Goal: Entertainment & Leisure: Browse casually

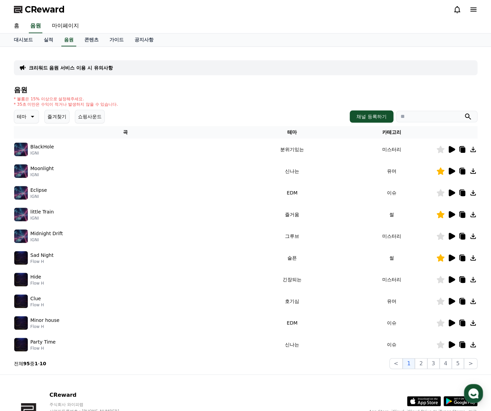
click at [38, 120] on button "테마" at bounding box center [26, 117] width 25 height 14
click at [26, 173] on button "호기심" at bounding box center [25, 169] width 20 height 15
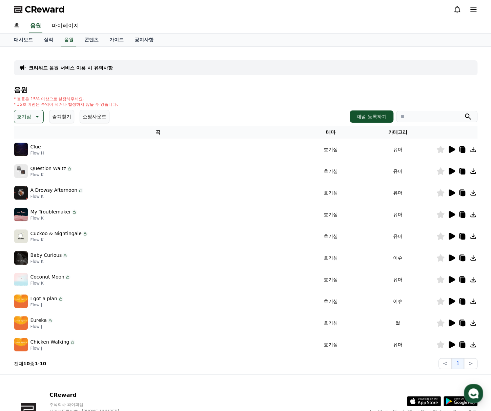
click at [449, 190] on icon at bounding box center [452, 192] width 6 height 7
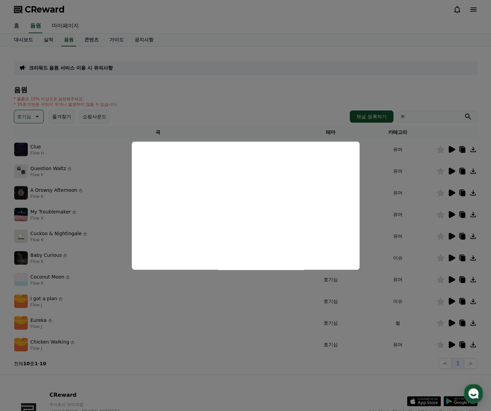
click at [279, 101] on button "close modal" at bounding box center [245, 205] width 491 height 411
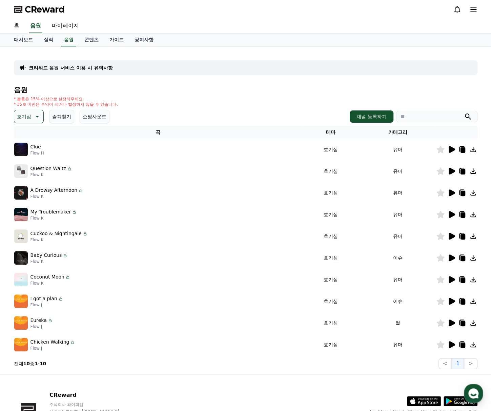
click at [451, 150] on icon at bounding box center [452, 149] width 6 height 7
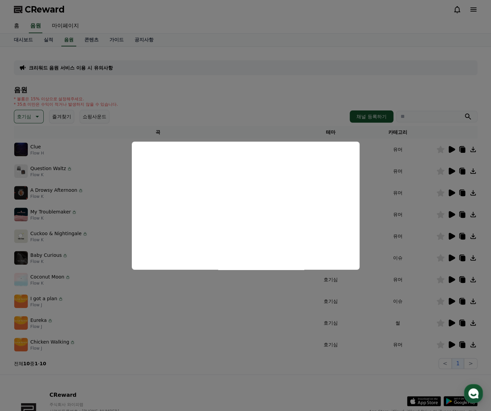
click at [293, 112] on button "close modal" at bounding box center [245, 205] width 491 height 411
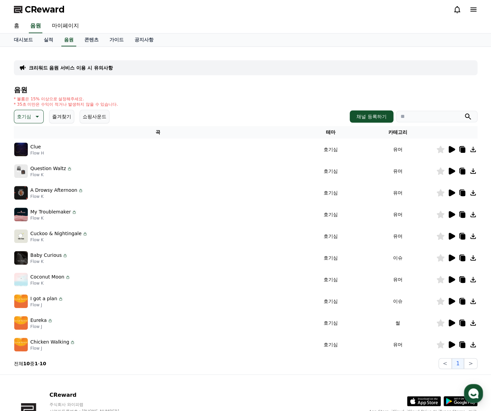
click at [449, 147] on icon at bounding box center [452, 149] width 6 height 7
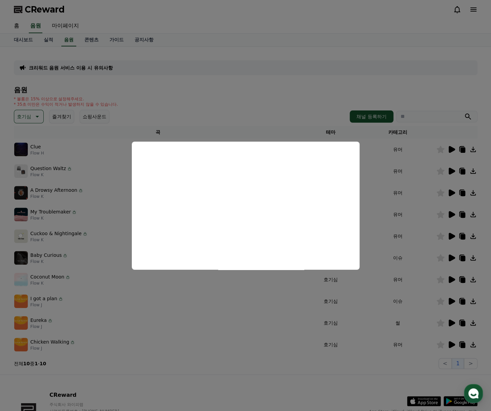
click at [302, 105] on button "close modal" at bounding box center [245, 205] width 491 height 411
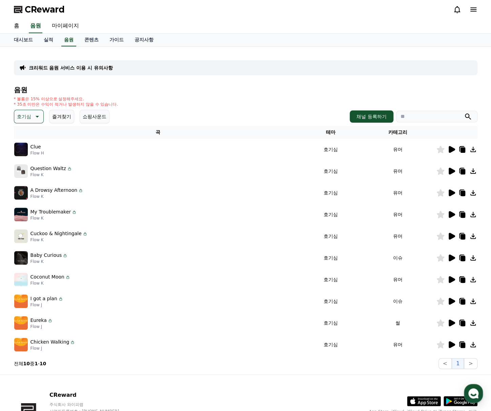
click at [441, 151] on icon at bounding box center [440, 149] width 8 height 7
click at [455, 305] on icon at bounding box center [451, 301] width 8 height 8
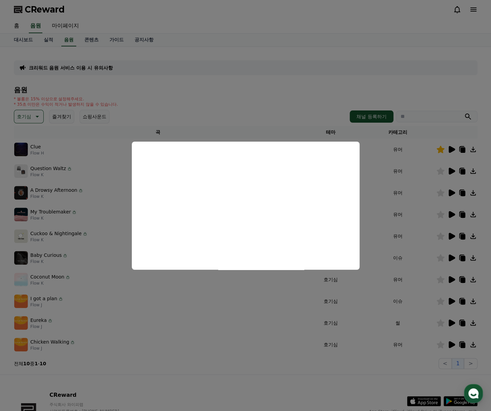
click at [305, 119] on button "close modal" at bounding box center [245, 205] width 491 height 411
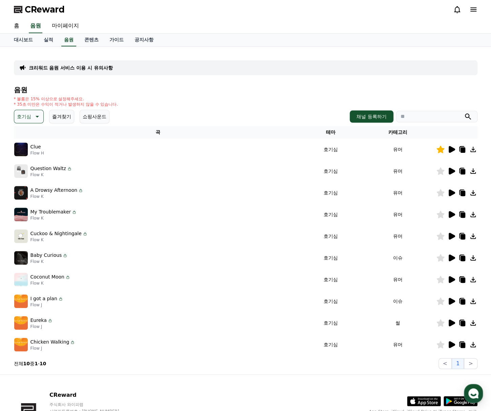
click at [451, 322] on icon at bounding box center [452, 323] width 6 height 7
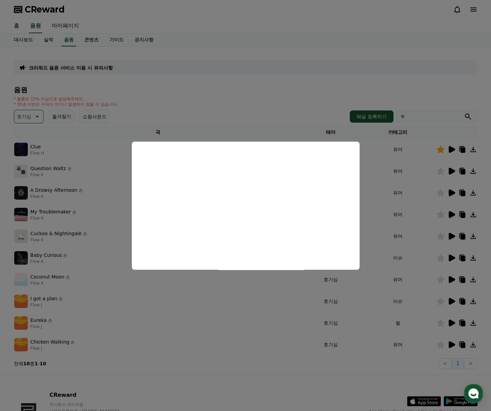
click at [261, 293] on button "close modal" at bounding box center [245, 205] width 491 height 411
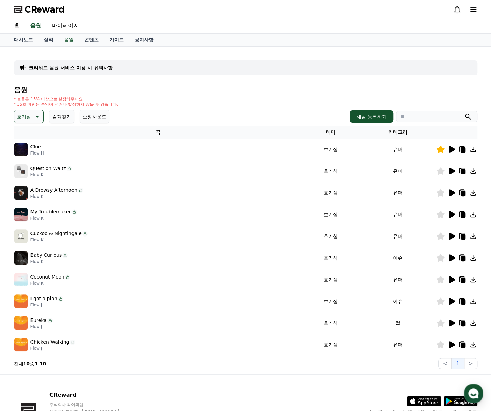
click at [440, 323] on icon at bounding box center [440, 322] width 8 height 7
click at [450, 344] on icon at bounding box center [452, 344] width 6 height 7
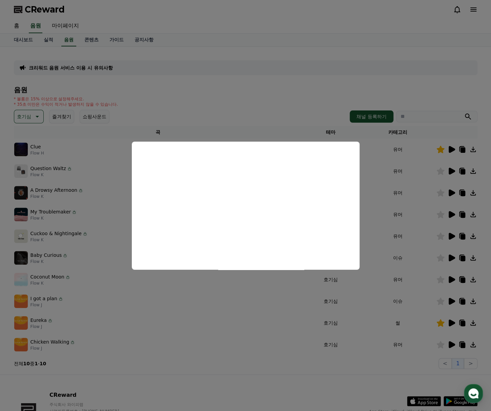
click at [306, 365] on button "close modal" at bounding box center [245, 205] width 491 height 411
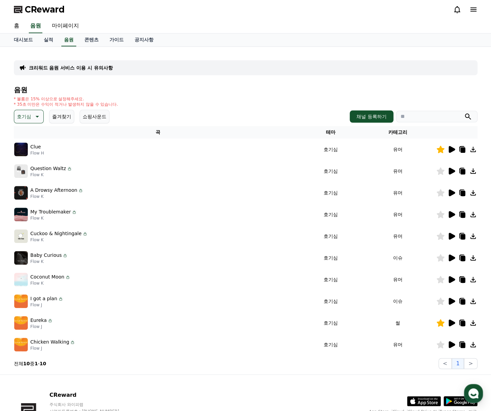
click at [442, 348] on icon at bounding box center [440, 344] width 8 height 7
click at [462, 348] on icon at bounding box center [462, 345] width 8 height 8
click at [451, 299] on icon at bounding box center [452, 301] width 6 height 7
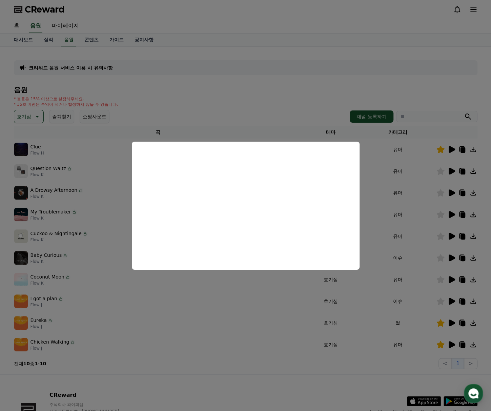
click at [140, 309] on button "close modal" at bounding box center [245, 205] width 491 height 411
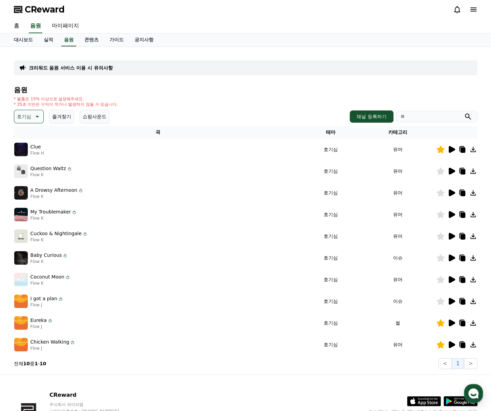
click at [446, 233] on div at bounding box center [456, 236] width 41 height 8
click at [447, 233] on icon at bounding box center [451, 236] width 8 height 8
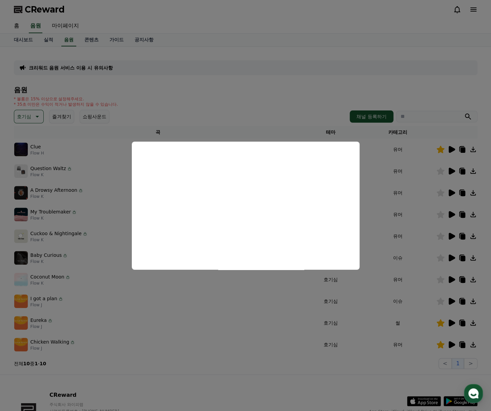
click at [267, 102] on button "close modal" at bounding box center [245, 205] width 491 height 411
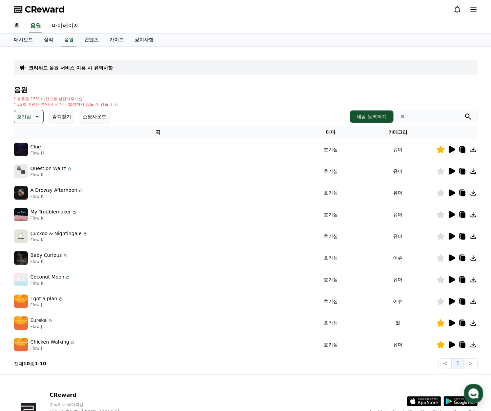
click at [452, 211] on icon at bounding box center [451, 214] width 8 height 8
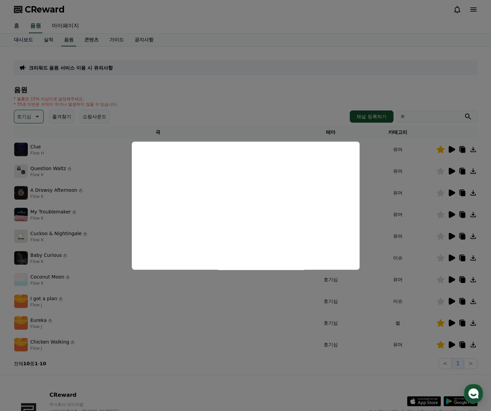
click at [236, 122] on button "close modal" at bounding box center [245, 205] width 491 height 411
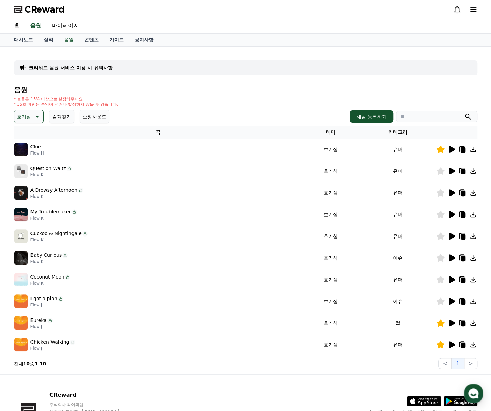
click at [78, 185] on td "A Drowsy Afternoon Flow K" at bounding box center [158, 193] width 288 height 22
click at [454, 197] on td at bounding box center [456, 193] width 41 height 22
click at [450, 191] on icon at bounding box center [452, 192] width 6 height 7
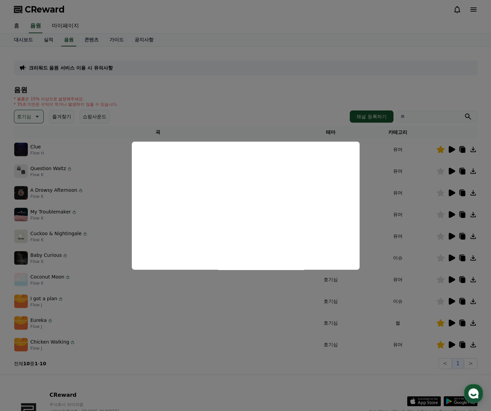
click at [264, 120] on button "close modal" at bounding box center [245, 205] width 491 height 411
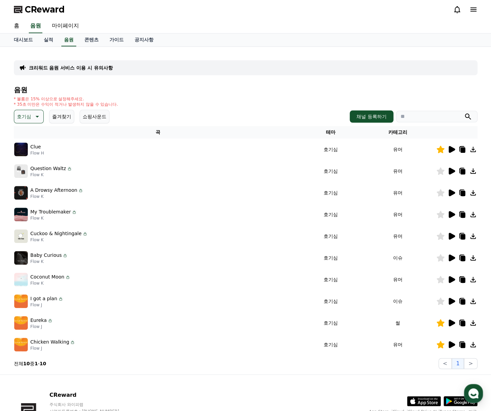
click at [451, 170] on icon at bounding box center [452, 171] width 6 height 7
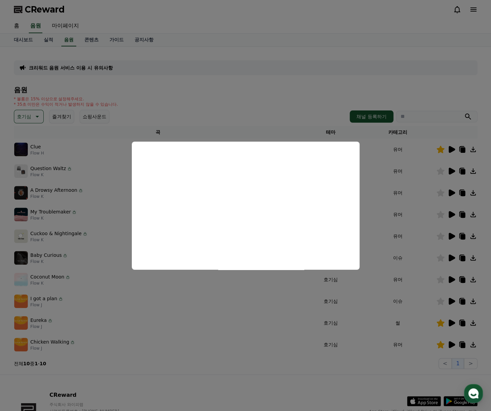
click at [111, 236] on button "close modal" at bounding box center [245, 205] width 491 height 411
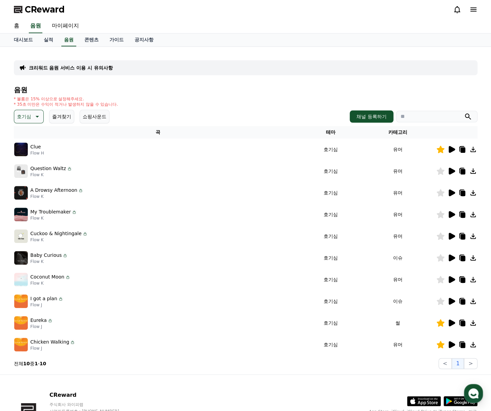
click at [448, 235] on icon at bounding box center [451, 236] width 8 height 8
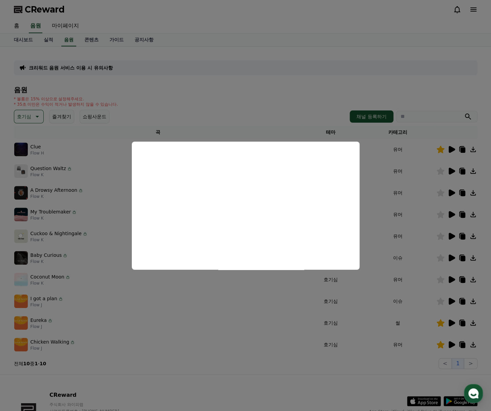
click at [45, 257] on button "close modal" at bounding box center [245, 205] width 491 height 411
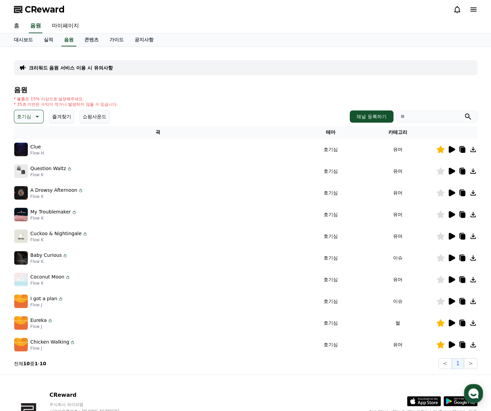
click at [45, 257] on p "Baby Curious" at bounding box center [46, 255] width 32 height 7
click at [450, 256] on icon at bounding box center [452, 257] width 6 height 7
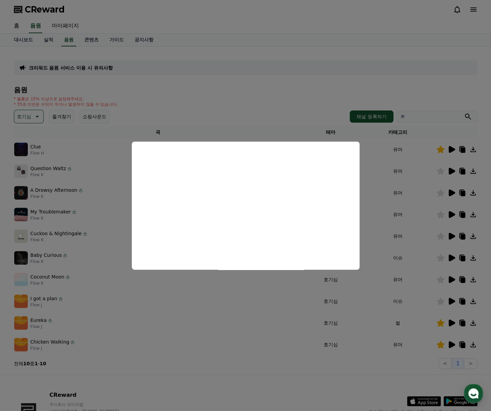
click at [284, 293] on button "close modal" at bounding box center [245, 205] width 491 height 411
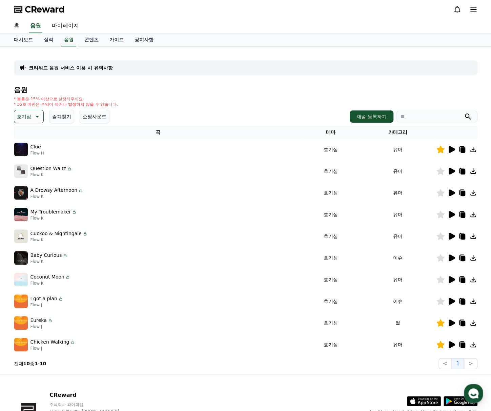
click at [453, 283] on icon at bounding box center [451, 279] width 8 height 8
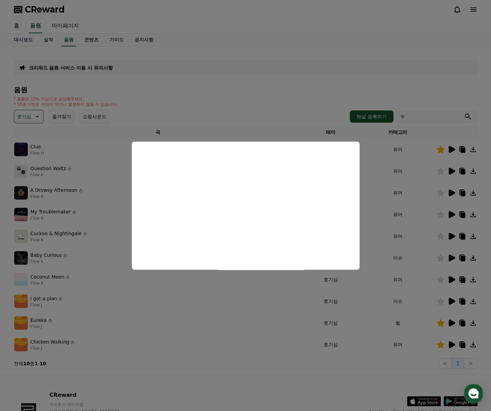
drag, startPoint x: 157, startPoint y: 90, endPoint x: 151, endPoint y: 97, distance: 9.1
click at [157, 91] on button "close modal" at bounding box center [245, 205] width 491 height 411
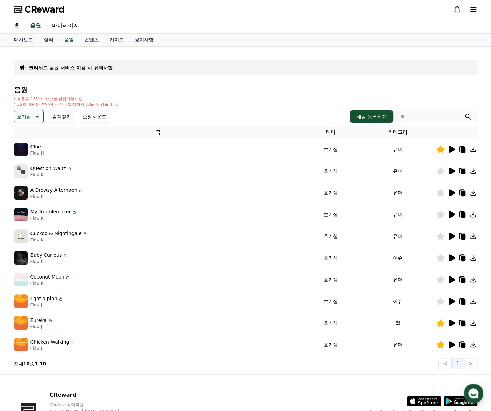
click at [36, 116] on icon at bounding box center [37, 116] width 8 height 8
click at [28, 140] on button "귀여운" at bounding box center [25, 137] width 20 height 15
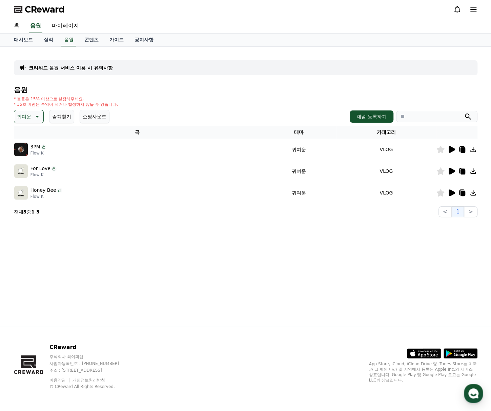
click at [452, 193] on icon at bounding box center [452, 192] width 6 height 7
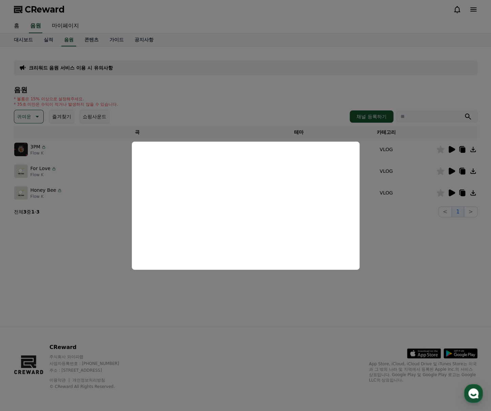
click at [272, 296] on button "close modal" at bounding box center [245, 205] width 491 height 411
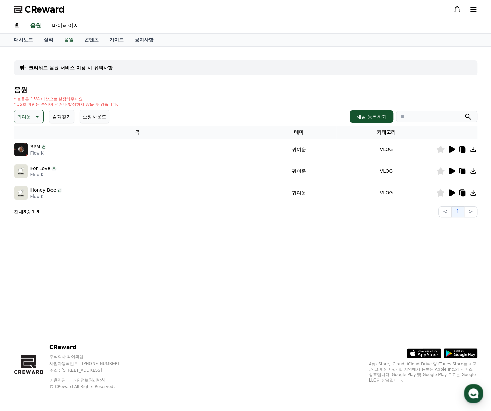
click at [439, 192] on icon at bounding box center [440, 192] width 8 height 7
click at [450, 168] on icon at bounding box center [452, 171] width 6 height 7
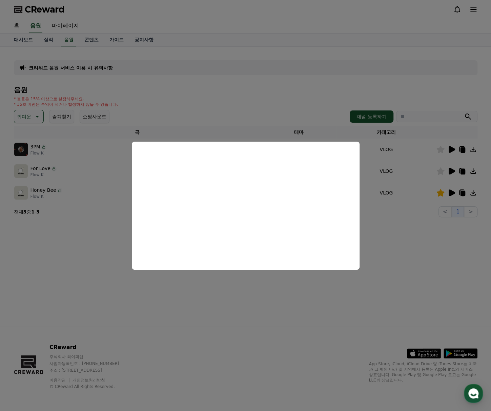
click at [424, 247] on button "close modal" at bounding box center [245, 205] width 491 height 411
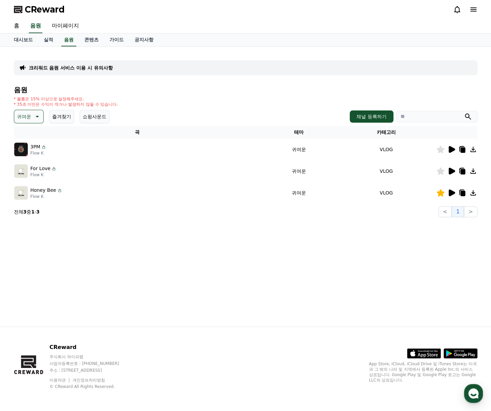
click at [442, 170] on icon at bounding box center [440, 170] width 8 height 7
click at [461, 173] on icon at bounding box center [462, 171] width 5 height 5
click at [452, 191] on icon at bounding box center [452, 192] width 6 height 7
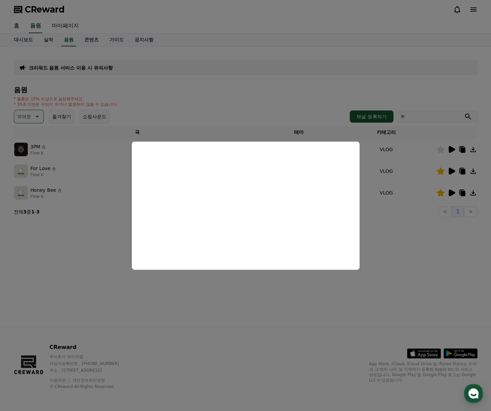
click at [289, 294] on button "close modal" at bounding box center [245, 205] width 491 height 411
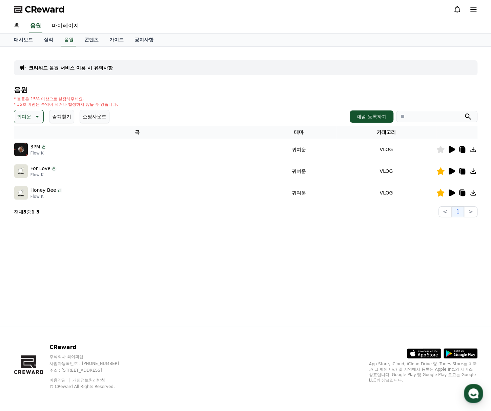
click at [268, 305] on div "크리워드 음원 서비스 이용 시 유의사항 음원 * 볼륨은 15% 이상으로 설정해주세요. * 35초 미만은 수익이 적거나 발생하지 않을 수 있습니…" at bounding box center [245, 187] width 474 height 280
click at [460, 191] on icon at bounding box center [462, 193] width 5 height 5
click at [454, 151] on icon at bounding box center [451, 149] width 8 height 8
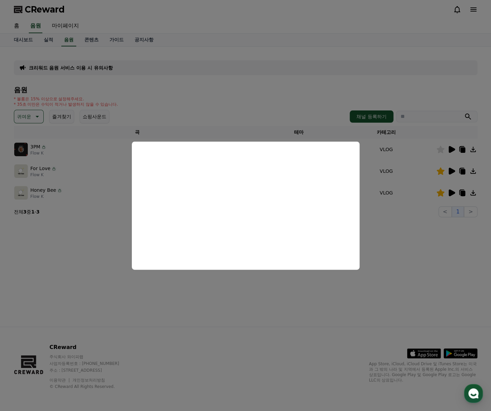
click at [426, 278] on button "close modal" at bounding box center [245, 205] width 491 height 411
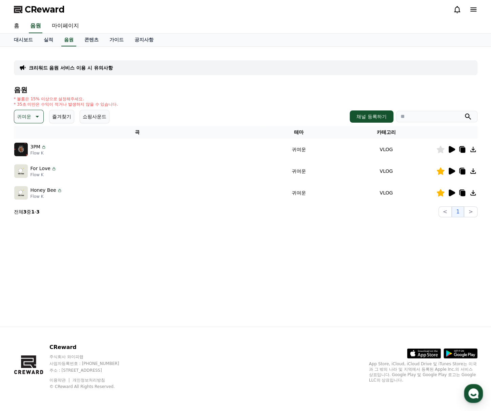
click at [461, 150] on icon at bounding box center [462, 149] width 5 height 5
click at [438, 150] on icon at bounding box center [440, 149] width 8 height 7
click at [39, 114] on icon at bounding box center [37, 116] width 8 height 8
click at [24, 169] on button "호기심" at bounding box center [25, 169] width 20 height 15
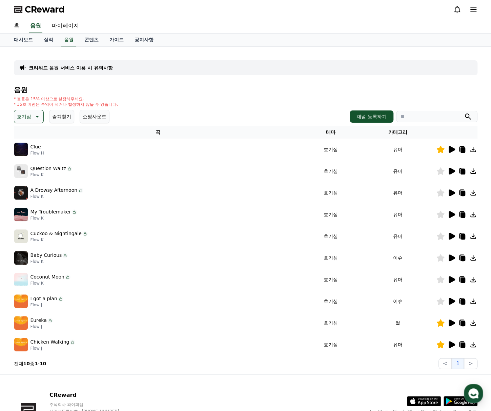
drag, startPoint x: 417, startPoint y: 326, endPoint x: 421, endPoint y: 325, distance: 4.2
click at [417, 326] on td "썰" at bounding box center [398, 323] width 76 height 22
click at [452, 150] on icon at bounding box center [452, 149] width 6 height 7
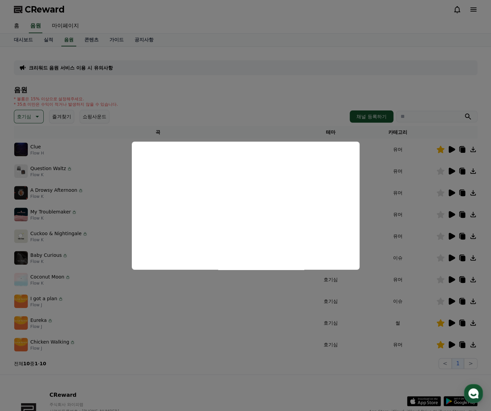
click at [314, 119] on button "close modal" at bounding box center [245, 205] width 491 height 411
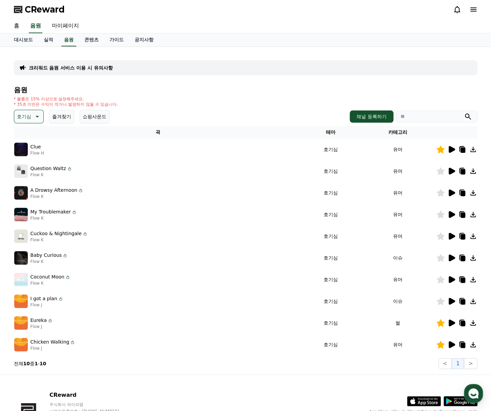
click at [461, 147] on icon at bounding box center [462, 149] width 5 height 5
click at [450, 301] on icon at bounding box center [452, 301] width 6 height 7
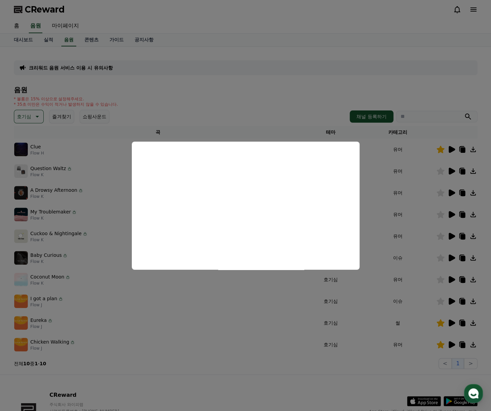
click at [225, 364] on button "close modal" at bounding box center [245, 205] width 491 height 411
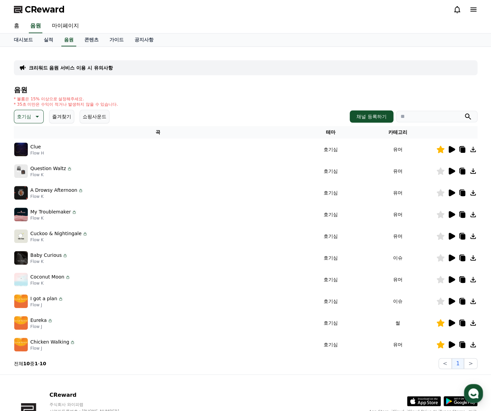
click at [34, 114] on icon at bounding box center [37, 116] width 8 height 8
click at [32, 161] on button "분위기있는" at bounding box center [29, 158] width 29 height 15
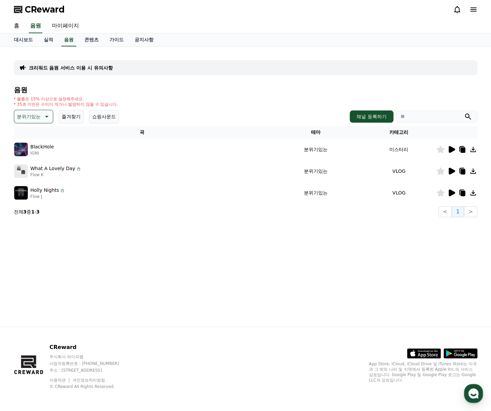
click at [451, 173] on icon at bounding box center [452, 171] width 6 height 7
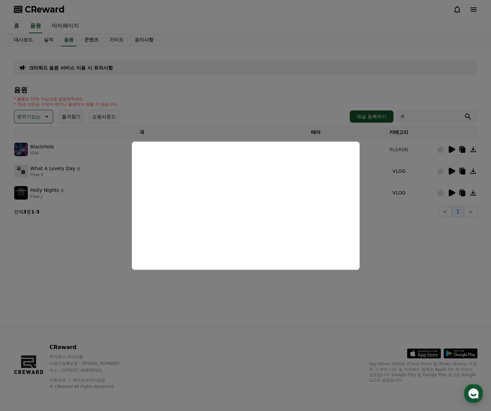
click at [402, 229] on button "close modal" at bounding box center [245, 205] width 491 height 411
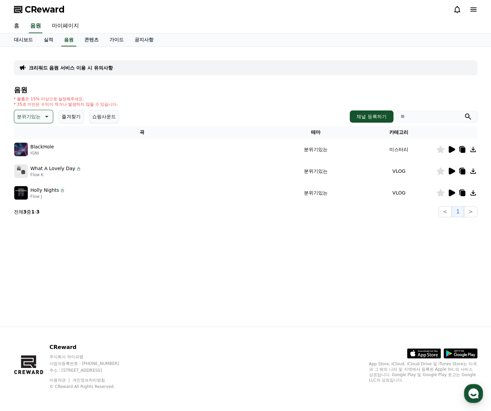
click at [457, 192] on div at bounding box center [456, 193] width 41 height 8
click at [454, 193] on icon at bounding box center [452, 192] width 6 height 7
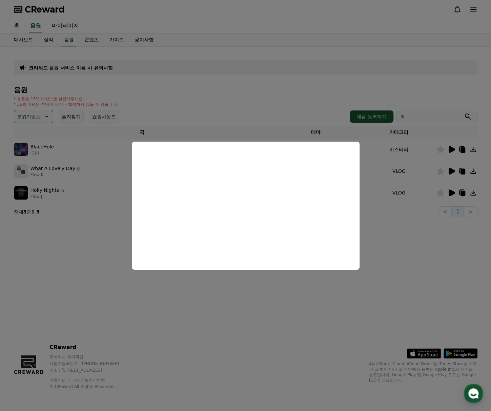
click at [405, 242] on button "close modal" at bounding box center [245, 205] width 491 height 411
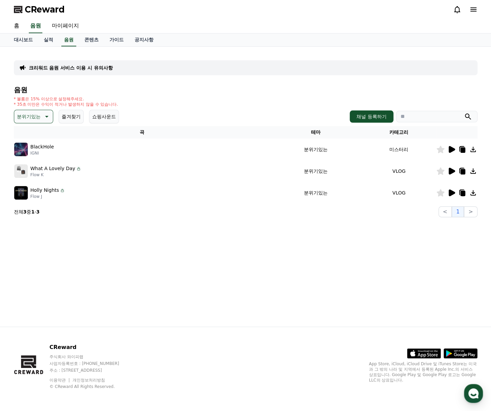
click at [451, 149] on icon at bounding box center [452, 149] width 6 height 7
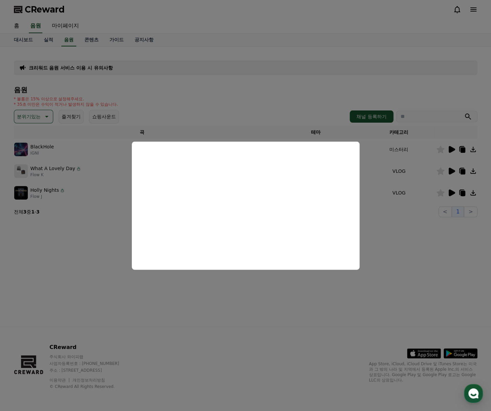
click at [181, 297] on button "close modal" at bounding box center [245, 205] width 491 height 411
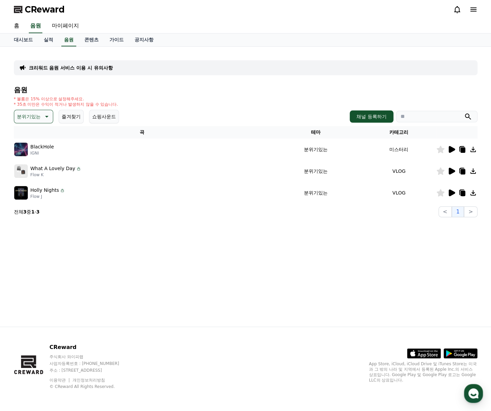
click at [42, 119] on icon at bounding box center [46, 116] width 8 height 8
click at [35, 138] on div "전체 환상적인 호기심 어두운 밝은 통통튀는 신나는 반전 웅장한 드라마틱 즐거움 분위기있는 EDM 그루브 슬픈 잔잔한 귀여운 감동적인 긴장되는 …" at bounding box center [33, 234] width 37 height 350
click at [22, 133] on button "밝은" at bounding box center [22, 137] width 15 height 15
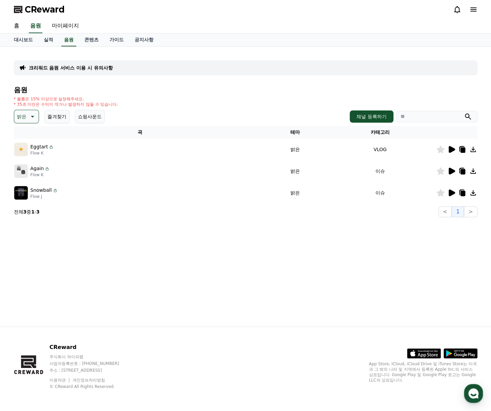
click at [450, 172] on icon at bounding box center [452, 171] width 6 height 7
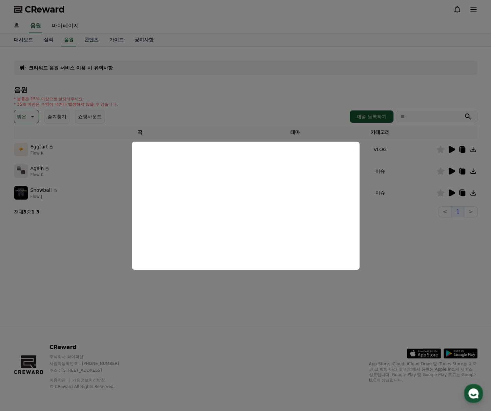
click at [405, 250] on button "close modal" at bounding box center [245, 205] width 491 height 411
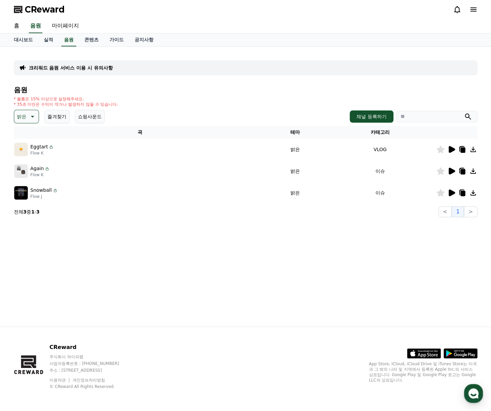
click at [450, 189] on icon at bounding box center [452, 192] width 6 height 7
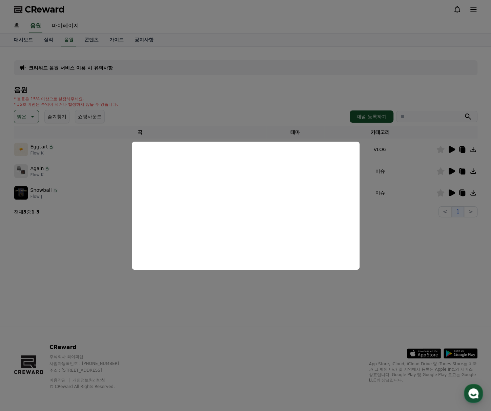
click at [242, 314] on button "close modal" at bounding box center [245, 205] width 491 height 411
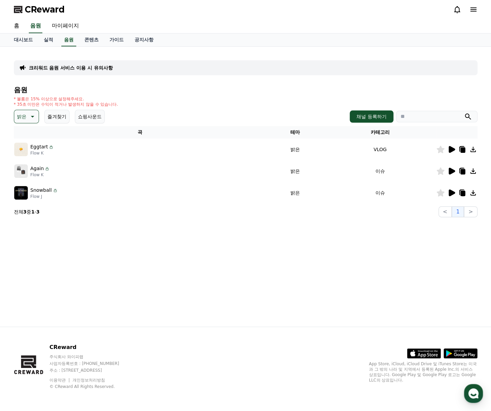
click at [451, 151] on icon at bounding box center [452, 149] width 6 height 7
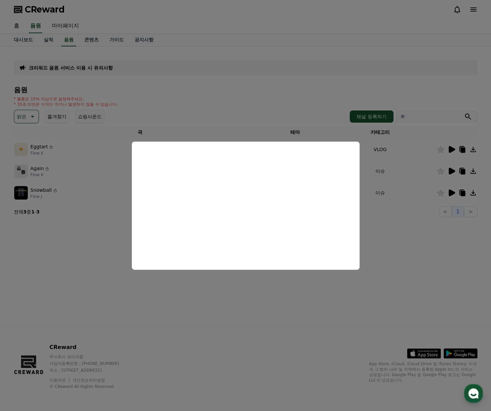
click at [262, 282] on button "close modal" at bounding box center [245, 205] width 491 height 411
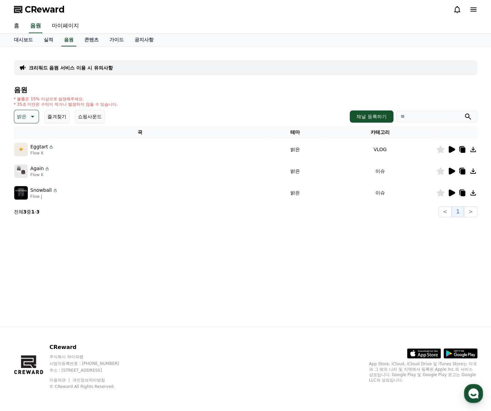
click at [462, 150] on icon at bounding box center [462, 149] width 5 height 5
click at [436, 149] on icon at bounding box center [440, 149] width 8 height 7
click at [20, 119] on p "밝은" at bounding box center [21, 116] width 9 height 9
click at [26, 174] on button "즐거움" at bounding box center [25, 175] width 20 height 15
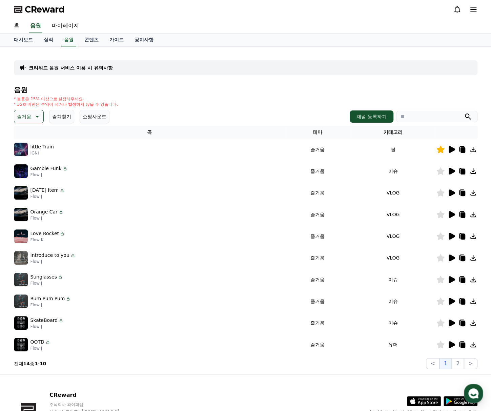
click at [112, 151] on div "little Train IGNI" at bounding box center [149, 150] width 270 height 14
click at [450, 149] on icon at bounding box center [452, 149] width 6 height 7
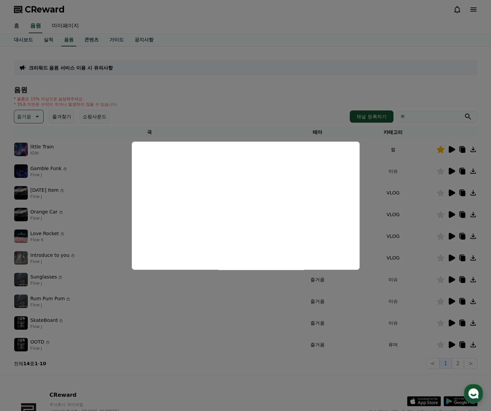
click at [285, 118] on button "close modal" at bounding box center [245, 205] width 491 height 411
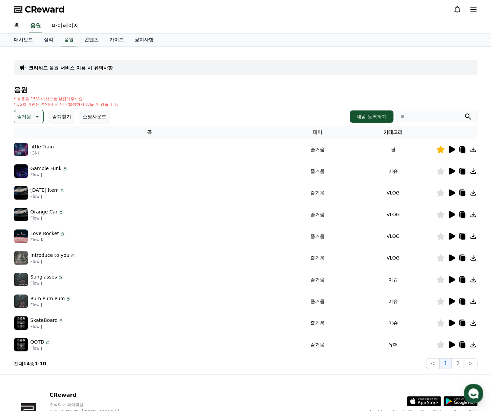
click at [450, 280] on icon at bounding box center [452, 279] width 6 height 7
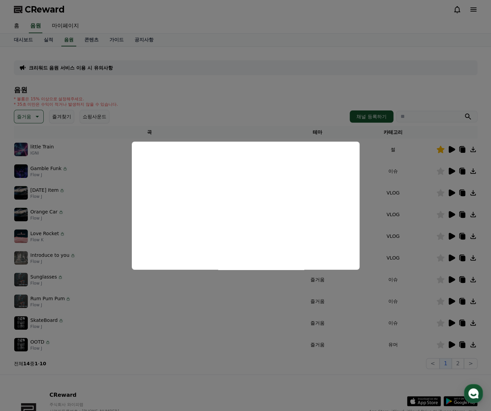
click at [295, 100] on button "close modal" at bounding box center [245, 205] width 491 height 411
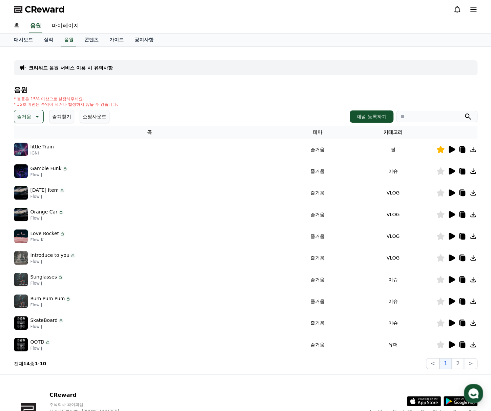
click at [452, 348] on icon at bounding box center [451, 345] width 8 height 8
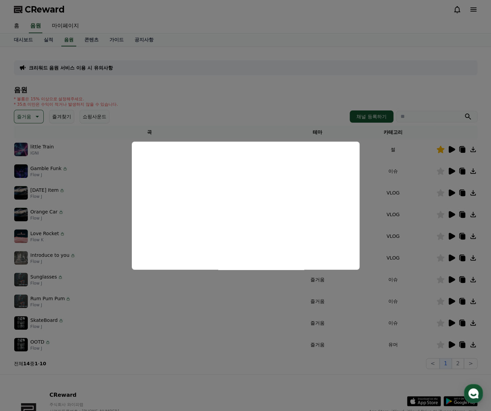
click at [124, 322] on button "close modal" at bounding box center [245, 205] width 491 height 411
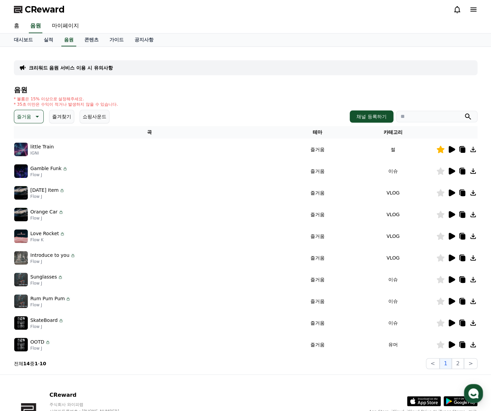
click at [453, 322] on icon at bounding box center [452, 323] width 6 height 7
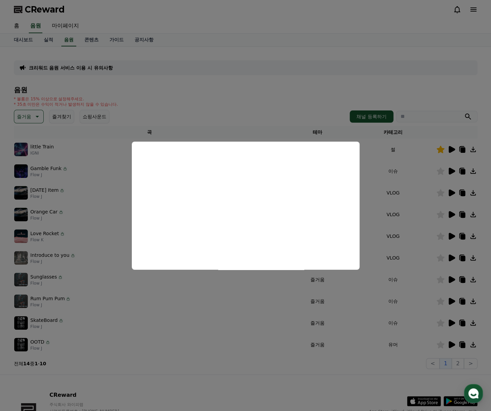
click at [305, 100] on button "close modal" at bounding box center [245, 205] width 491 height 411
click at [115, 320] on div "SkateBoard Flow J" at bounding box center [149, 323] width 270 height 14
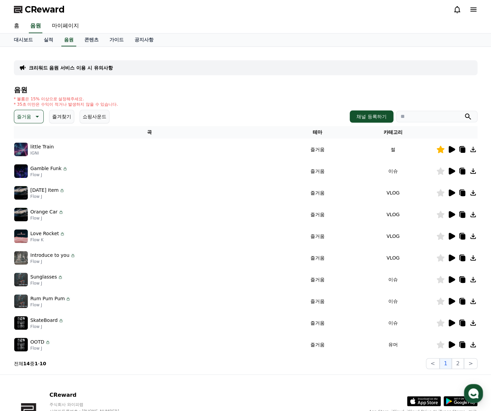
click at [454, 302] on icon at bounding box center [452, 301] width 6 height 7
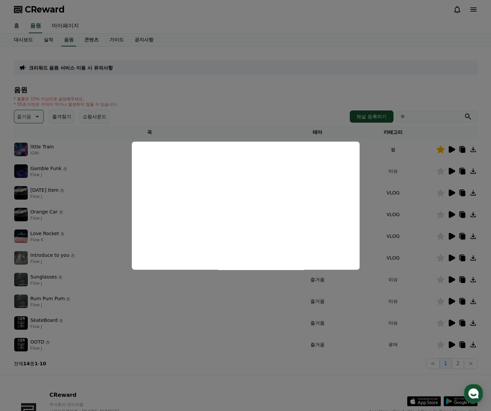
click at [300, 80] on button "close modal" at bounding box center [245, 205] width 491 height 411
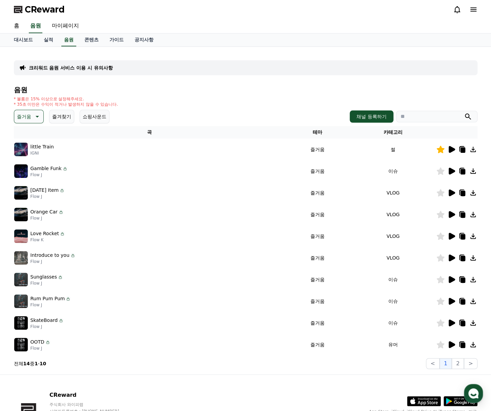
click at [92, 273] on div "Sunglasses Flow J" at bounding box center [149, 280] width 270 height 14
click at [448, 279] on icon at bounding box center [451, 279] width 8 height 8
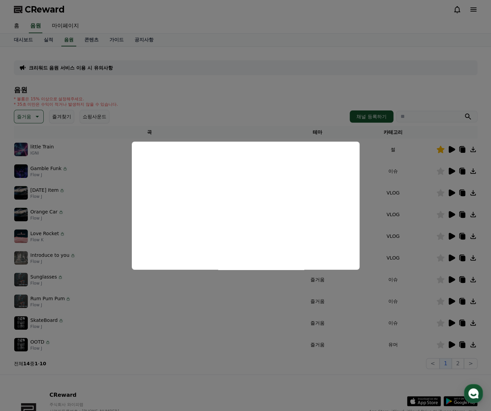
click at [262, 107] on button "close modal" at bounding box center [245, 205] width 491 height 411
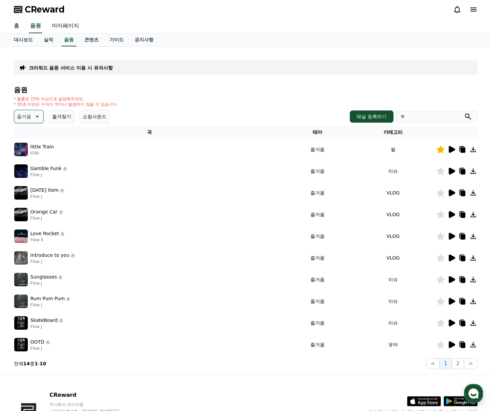
click at [33, 119] on icon at bounding box center [37, 116] width 8 height 8
click at [33, 160] on button "분위기있는" at bounding box center [29, 158] width 29 height 15
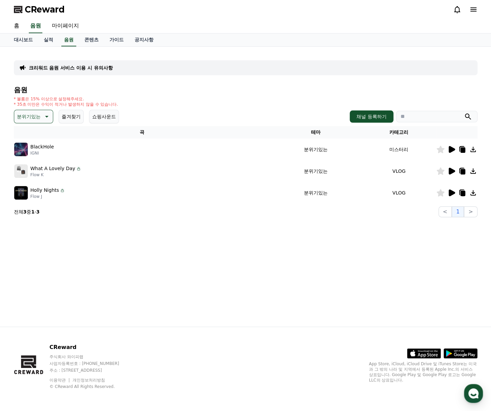
click at [450, 191] on icon at bounding box center [452, 192] width 6 height 7
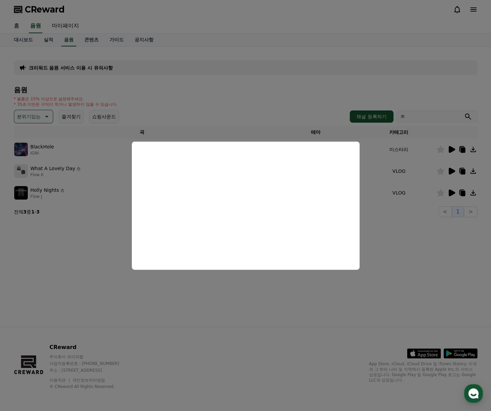
click at [401, 247] on button "close modal" at bounding box center [245, 205] width 491 height 411
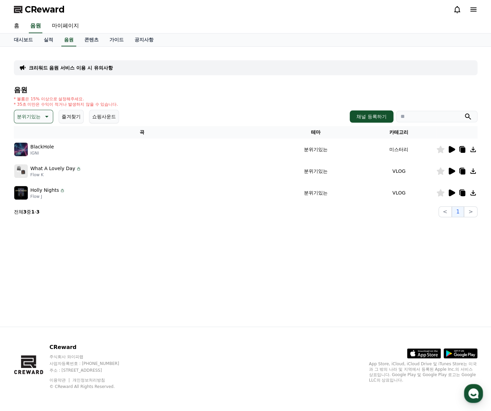
click at [442, 192] on icon at bounding box center [440, 192] width 8 height 7
click at [462, 192] on icon at bounding box center [462, 193] width 5 height 5
drag, startPoint x: 438, startPoint y: 246, endPoint x: 430, endPoint y: 214, distance: 33.0
click at [438, 246] on div "크리워드 음원 서비스 이용 시 유의사항 음원 * 볼륨은 15% 이상으로 설정해주세요. * 35초 미만은 수익이 적거나 발생하지 않을 수 있습니…" at bounding box center [245, 187] width 474 height 280
click at [453, 173] on icon at bounding box center [451, 171] width 8 height 8
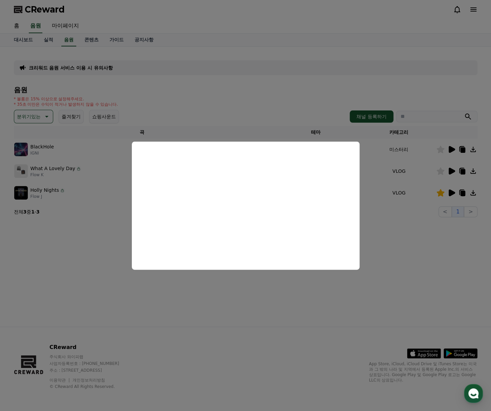
click at [408, 238] on button "close modal" at bounding box center [245, 205] width 491 height 411
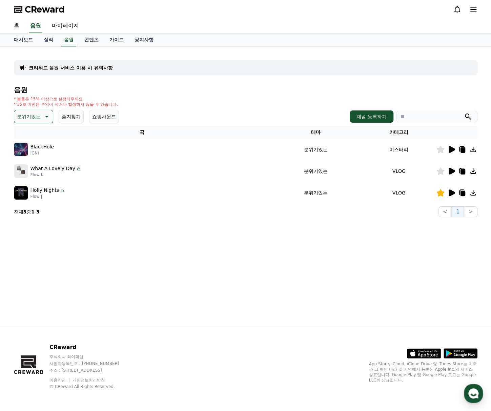
click at [448, 168] on icon at bounding box center [451, 171] width 8 height 8
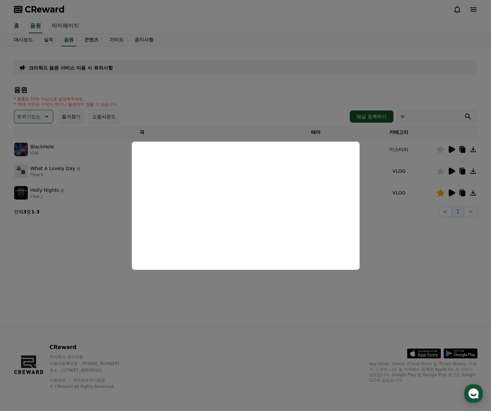
click at [443, 170] on button "close modal" at bounding box center [245, 205] width 491 height 411
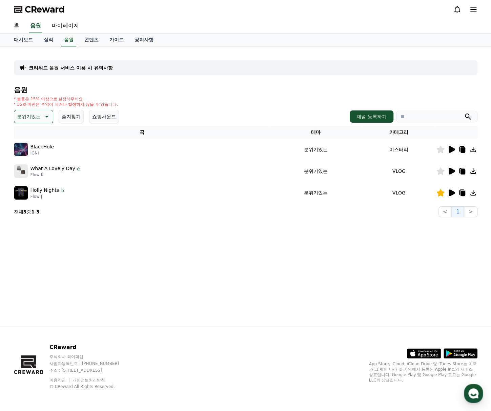
click at [438, 245] on div "크리워드 음원 서비스 이용 시 유의사항 음원 * 볼륨은 15% 이상으로 설정해주세요. * 35초 미만은 수익이 적거나 발생하지 않을 수 있습니…" at bounding box center [245, 187] width 474 height 280
drag, startPoint x: 440, startPoint y: 168, endPoint x: 444, endPoint y: 170, distance: 4.3
click at [440, 168] on icon at bounding box center [440, 170] width 8 height 7
click at [463, 171] on icon at bounding box center [462, 171] width 5 height 5
drag, startPoint x: 409, startPoint y: 252, endPoint x: 409, endPoint y: 233, distance: 18.3
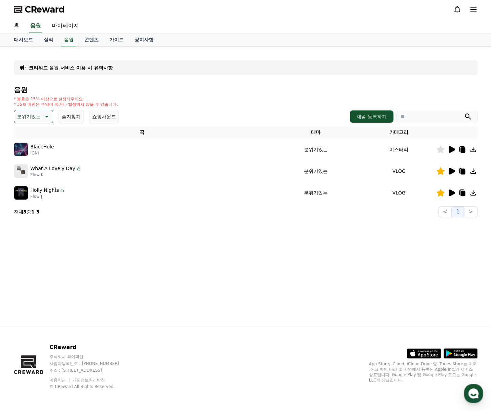
click at [409, 252] on div "크리워드 음원 서비스 이용 시 유의사항 음원 * 볼륨은 15% 이상으로 설정해주세요. * 35초 미만은 수익이 적거나 발생하지 않을 수 있습니…" at bounding box center [245, 187] width 474 height 280
click at [451, 149] on icon at bounding box center [452, 149] width 6 height 7
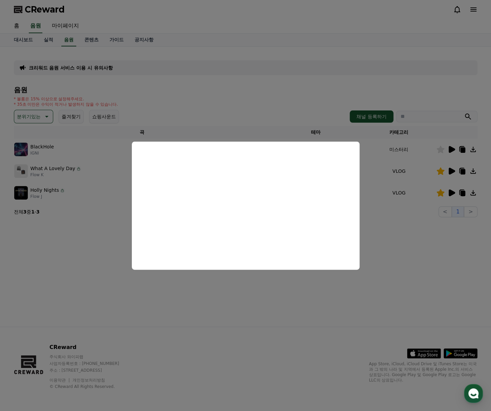
click at [157, 107] on button "close modal" at bounding box center [245, 205] width 491 height 411
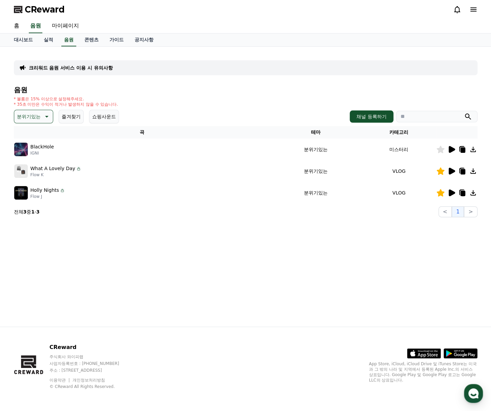
click at [39, 111] on button "분위기있는" at bounding box center [33, 117] width 39 height 14
drag, startPoint x: 47, startPoint y: 174, endPoint x: 49, endPoint y: 177, distance: 3.5
click at [49, 177] on div "전체 환상적인 호기심 어두운 밝은 통통튀는 신나는 반전 웅장한 드라마틱 즐거움 분위기있는 EDM 그루브 슬픈 잔잔한 귀여운 감동적인 긴장되는 …" at bounding box center [33, 162] width 37 height 70
click at [36, 195] on div "전체 환상적인 호기심 어두운 밝은 통통튀는 신나는 반전 웅장한 드라마틱 즐거움 분위기있는 EDM 그루브 슬픈 잔잔한 귀여운 감동적인 긴장되는 …" at bounding box center [33, 99] width 37 height 350
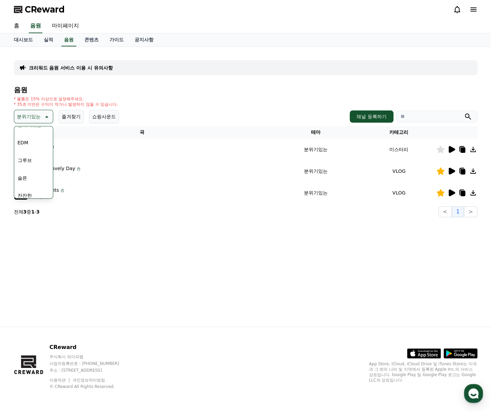
click at [28, 195] on button "잔잔한" at bounding box center [25, 195] width 20 height 15
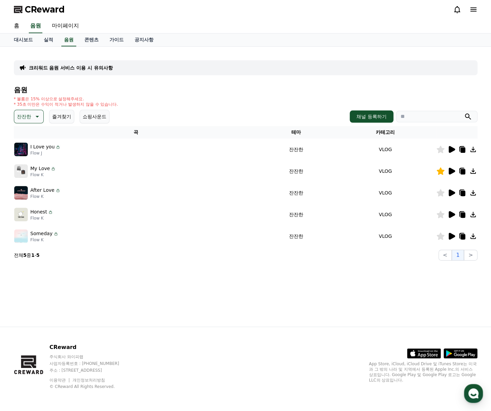
click at [453, 239] on icon at bounding box center [451, 236] width 8 height 8
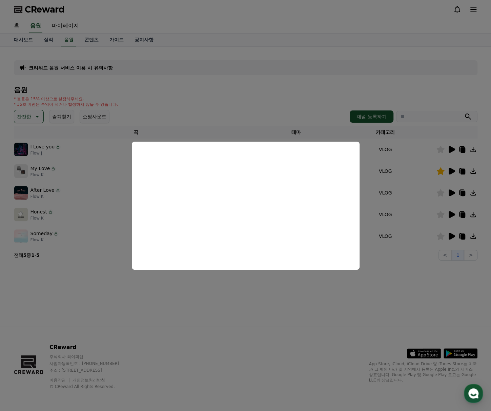
click at [420, 290] on button "close modal" at bounding box center [245, 205] width 491 height 411
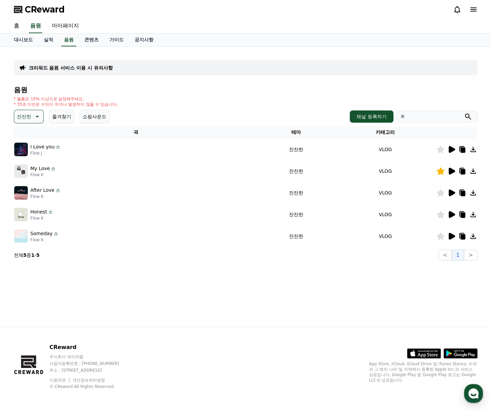
click at [439, 236] on icon at bounding box center [440, 235] width 8 height 7
click at [465, 235] on icon at bounding box center [462, 236] width 5 height 5
click at [417, 297] on div "크리워드 음원 서비스 이용 시 유의사항 음원 * 볼륨은 15% 이상으로 설정해주세요. * 35초 미만은 수익이 적거나 발생하지 않을 수 있습니…" at bounding box center [245, 187] width 474 height 280
click at [450, 215] on icon at bounding box center [452, 214] width 6 height 7
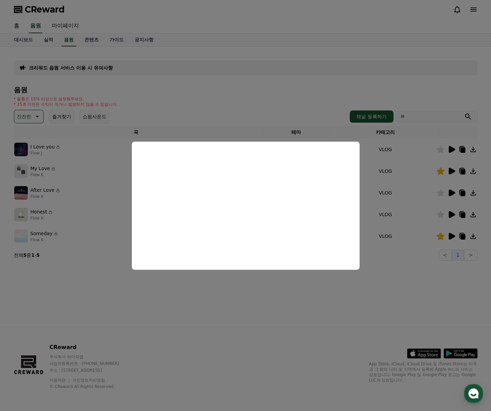
click at [357, 319] on button "close modal" at bounding box center [245, 205] width 491 height 411
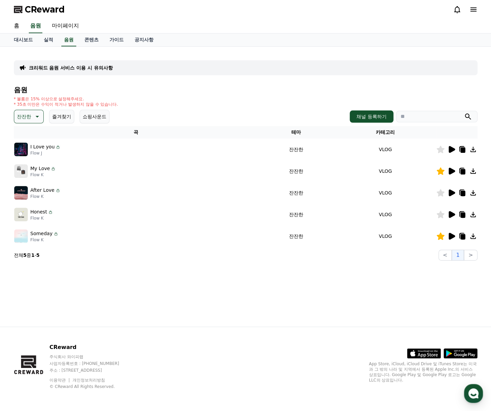
click at [440, 214] on icon at bounding box center [440, 214] width 8 height 7
click at [448, 190] on icon at bounding box center [451, 193] width 8 height 8
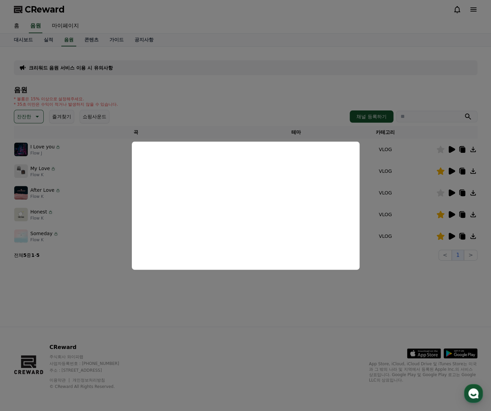
click at [309, 312] on button "close modal" at bounding box center [245, 205] width 491 height 411
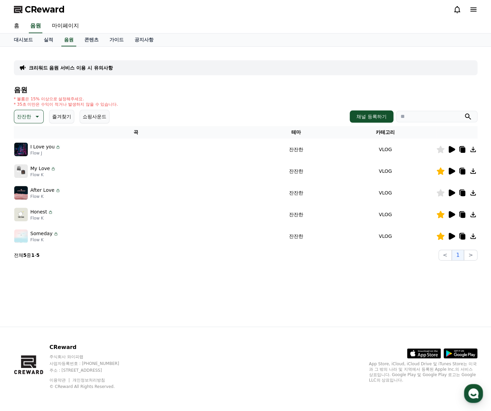
click at [443, 192] on icon at bounding box center [440, 192] width 8 height 7
click at [450, 172] on icon at bounding box center [452, 171] width 6 height 7
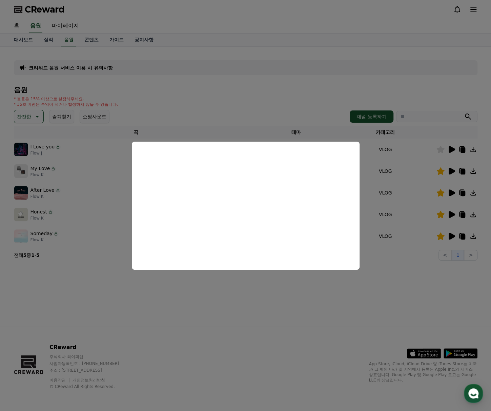
click at [268, 317] on button "close modal" at bounding box center [245, 205] width 491 height 411
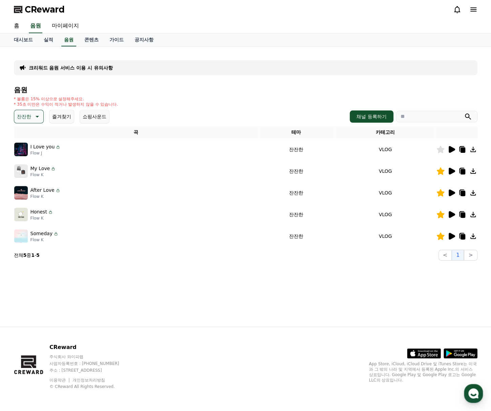
click at [453, 148] on icon at bounding box center [452, 149] width 6 height 7
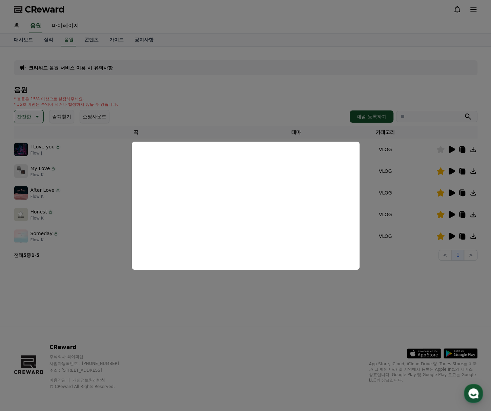
click at [267, 313] on button "close modal" at bounding box center [245, 205] width 491 height 411
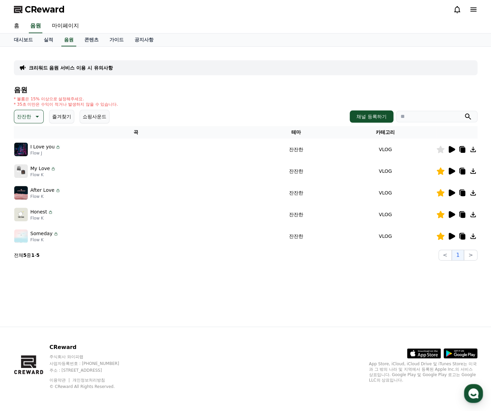
click at [443, 147] on icon at bounding box center [440, 149] width 8 height 7
click at [461, 192] on icon at bounding box center [462, 193] width 5 height 5
click at [459, 192] on icon at bounding box center [461, 192] width 5 height 6
click at [170, 100] on div "* 볼륨은 15% 이상으로 설정해주세요. * 35초 미만은 수익이 적거나 발생하지 않을 수 있습니다." at bounding box center [245, 101] width 463 height 11
